Goal: Information Seeking & Learning: Find specific fact

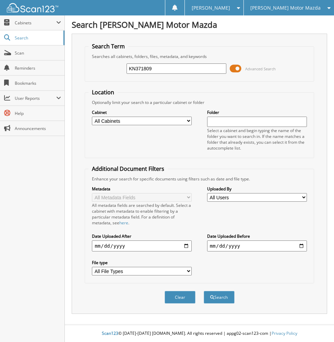
type input "KN371809"
click at [204, 291] on button "Search" at bounding box center [219, 297] width 31 height 13
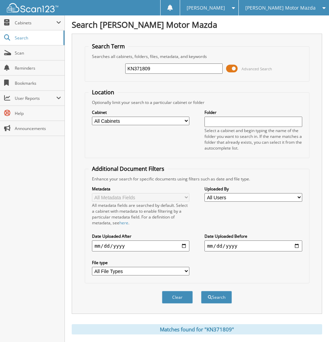
click at [235, 67] on span at bounding box center [232, 69] width 12 height 10
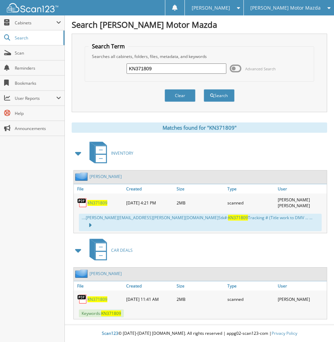
click at [93, 297] on span "KN371809" at bounding box center [98, 300] width 20 height 6
drag, startPoint x: 158, startPoint y: 67, endPoint x: 125, endPoint y: 72, distance: 33.3
click at [125, 72] on div "KN371809 Advanced Search" at bounding box center [200, 68] width 222 height 19
click at [293, 7] on span "[PERSON_NAME] Motor Mazda" at bounding box center [286, 8] width 70 height 4
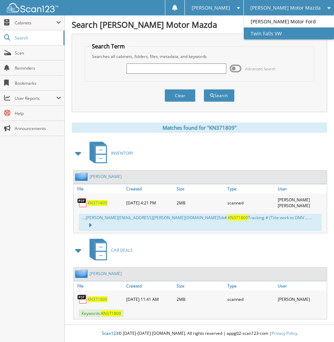
click at [291, 34] on link "Twin Falls VW" at bounding box center [289, 33] width 90 height 12
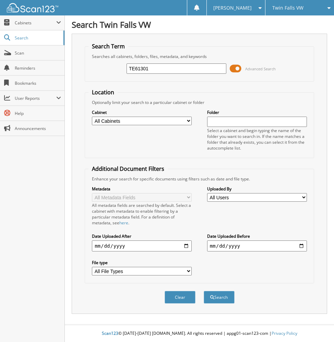
type input "TE61301"
click at [204, 291] on button "Search" at bounding box center [219, 297] width 31 height 13
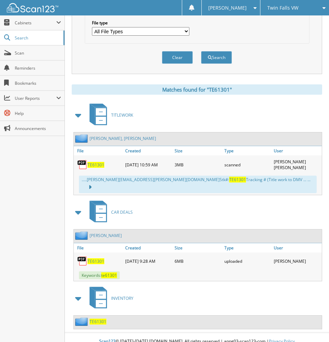
scroll to position [240, 0]
click at [98, 165] on span "TE61301" at bounding box center [96, 165] width 17 height 6
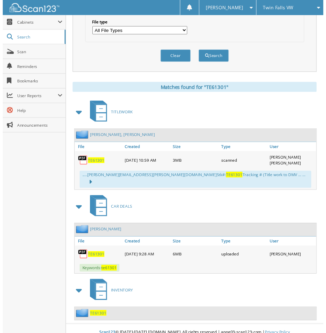
scroll to position [215, 0]
